Goal: Task Accomplishment & Management: Use online tool/utility

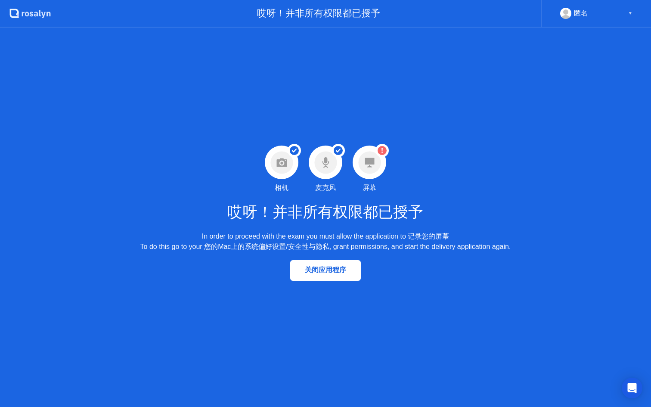
click at [375, 159] on circle at bounding box center [369, 162] width 22 height 22
click at [381, 156] on circle at bounding box center [382, 150] width 13 height 13
click at [382, 155] on circle at bounding box center [382, 150] width 13 height 13
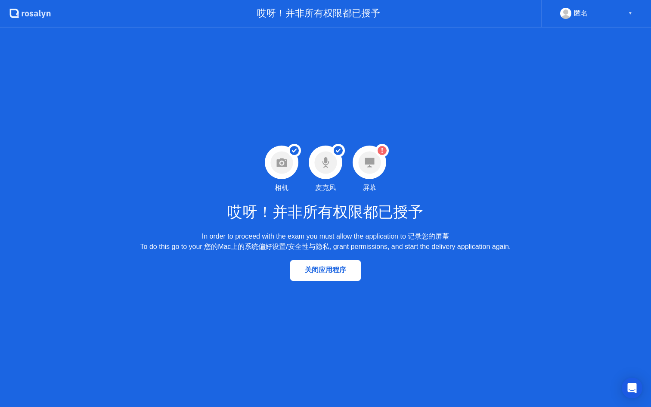
click at [377, 164] on circle at bounding box center [369, 162] width 22 height 22
click at [596, 16] on div "匿名 ▼" at bounding box center [596, 13] width 72 height 11
click at [622, 14] on div "匿名 ▼" at bounding box center [596, 13] width 72 height 11
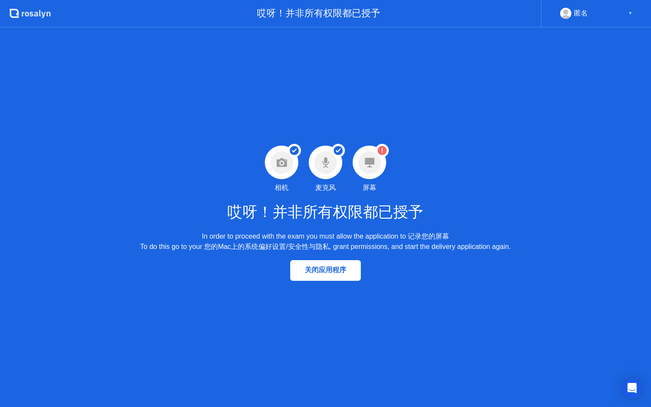
click at [634, 11] on div "匿名 ▼" at bounding box center [596, 14] width 110 height 28
click at [379, 155] on circle at bounding box center [382, 150] width 13 height 13
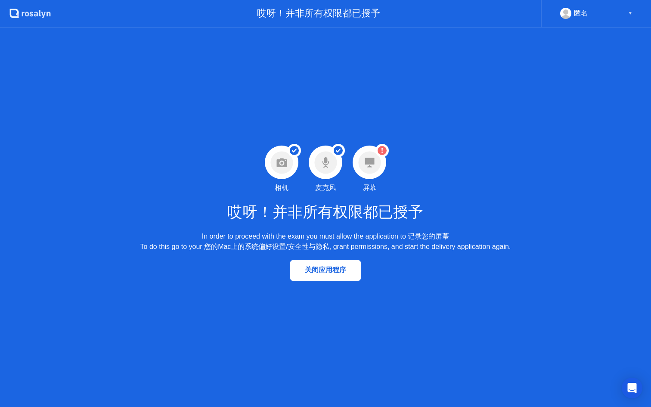
click at [363, 171] on circle at bounding box center [369, 162] width 22 height 22
click at [313, 267] on div "关闭应用程序" at bounding box center [325, 270] width 65 height 9
